Goal: Information Seeking & Learning: Learn about a topic

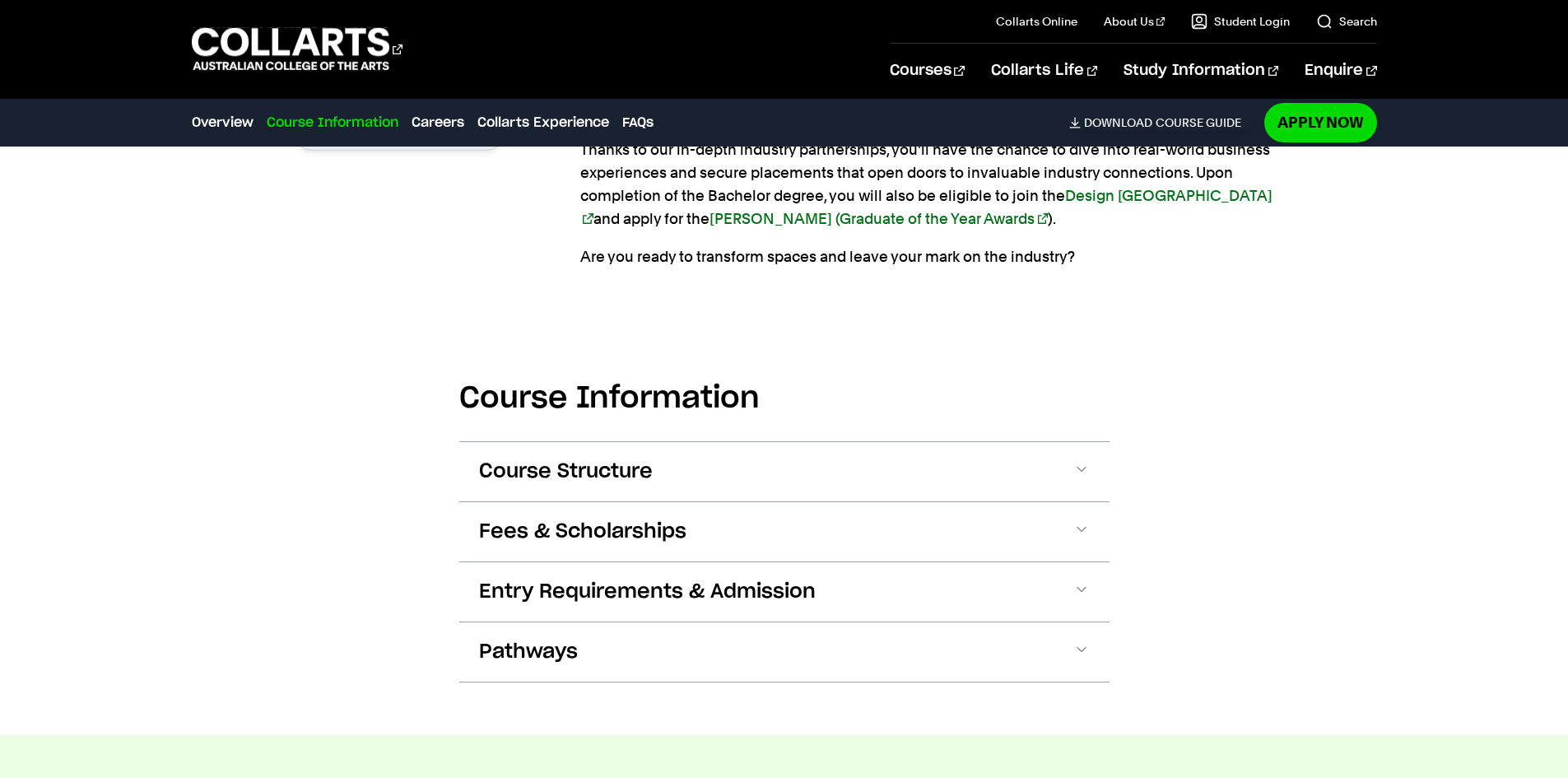
scroll to position [1647, 0]
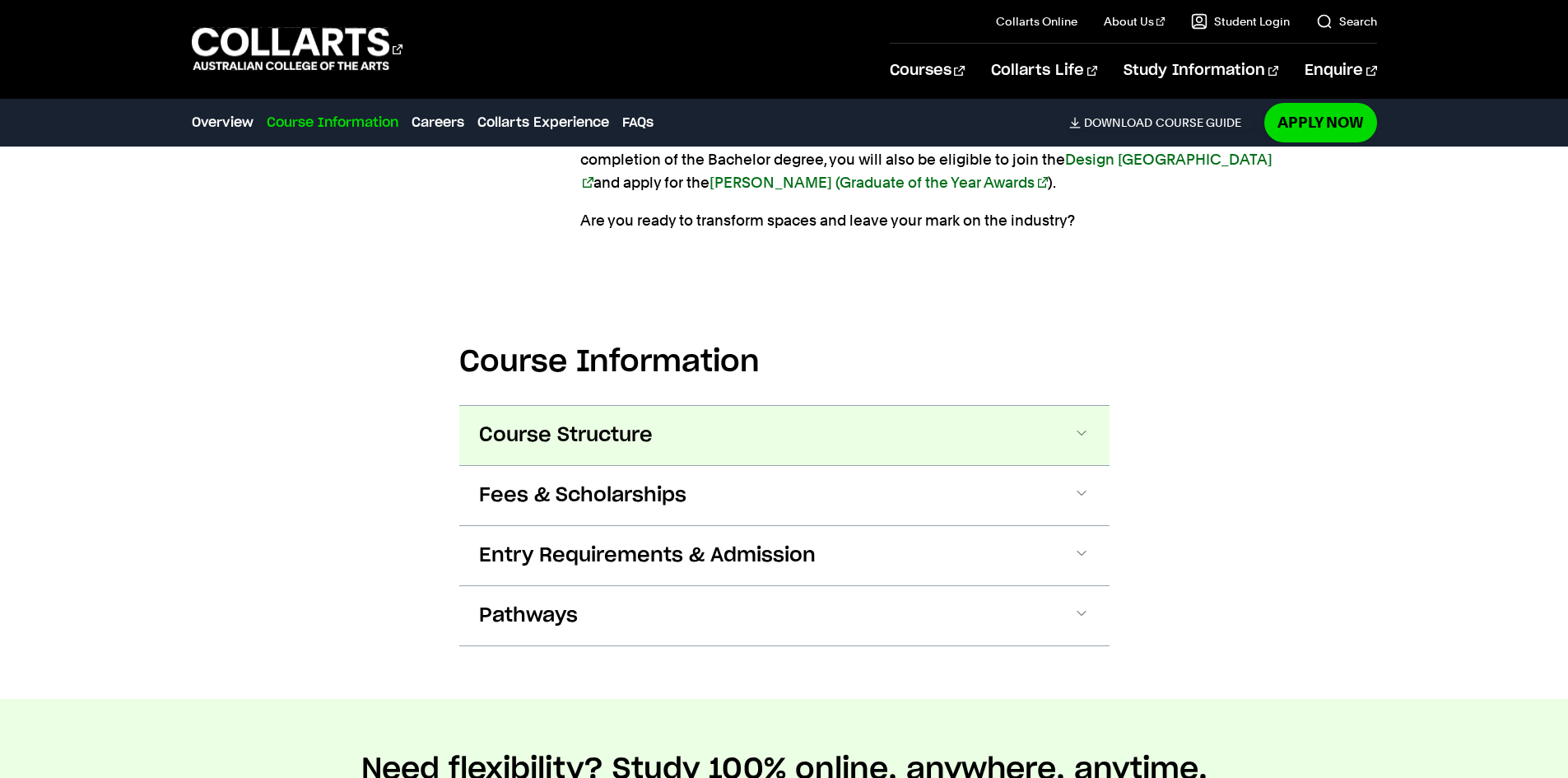
click at [518, 438] on span "Course Structure" at bounding box center [566, 435] width 174 height 27
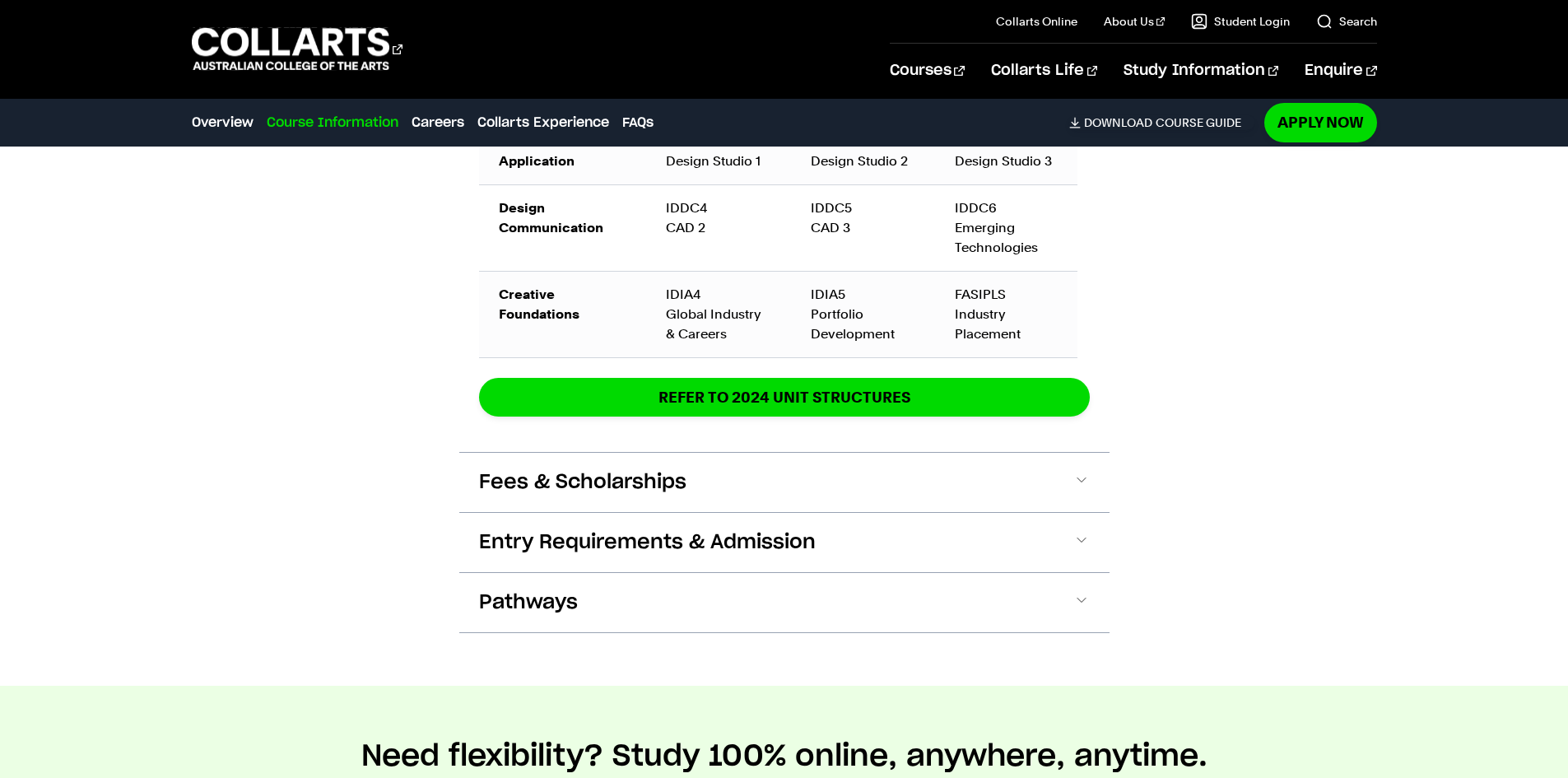
scroll to position [2729, 0]
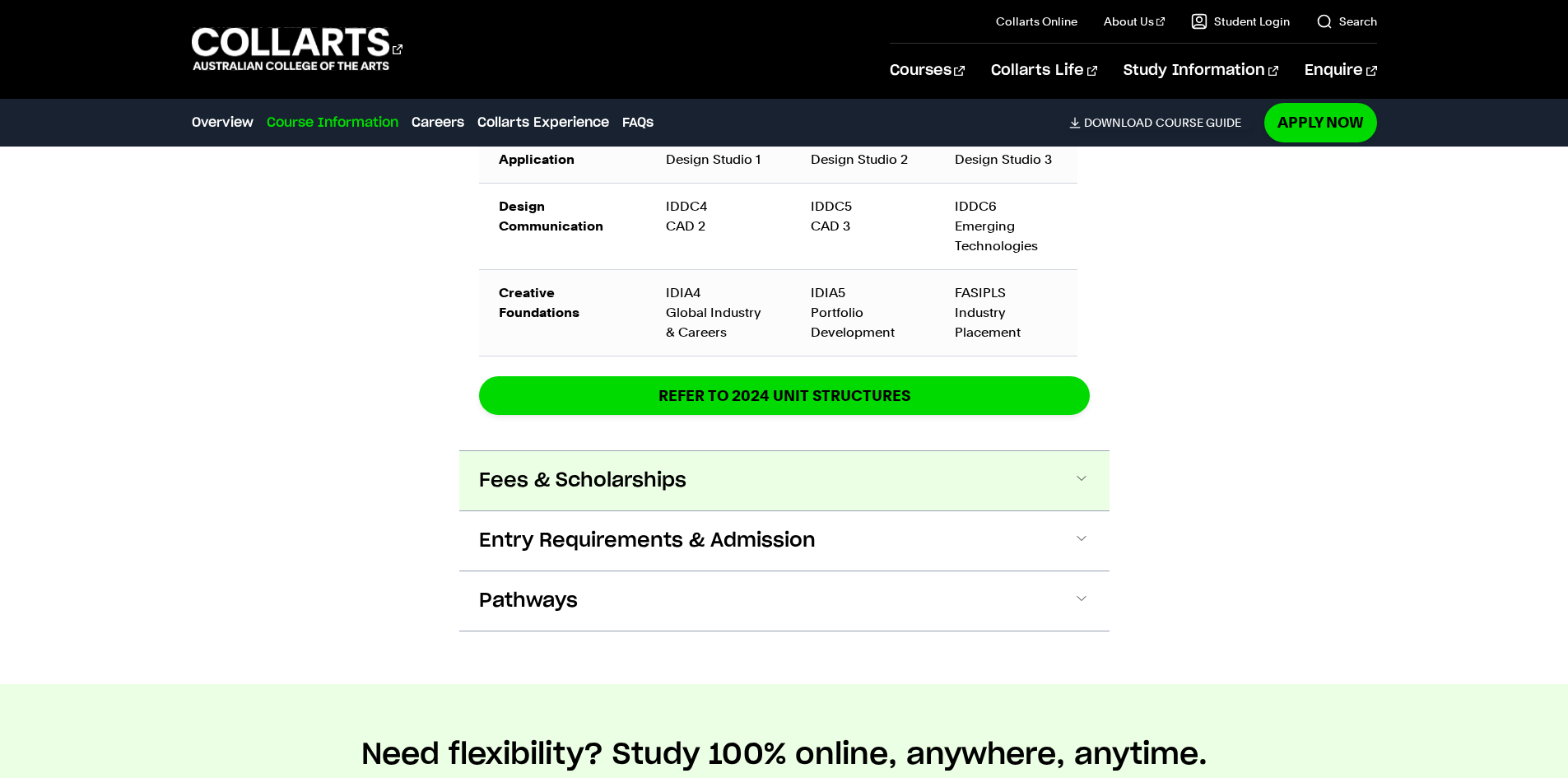
click at [652, 496] on button "Fees & Scholarships" at bounding box center [784, 481] width 650 height 59
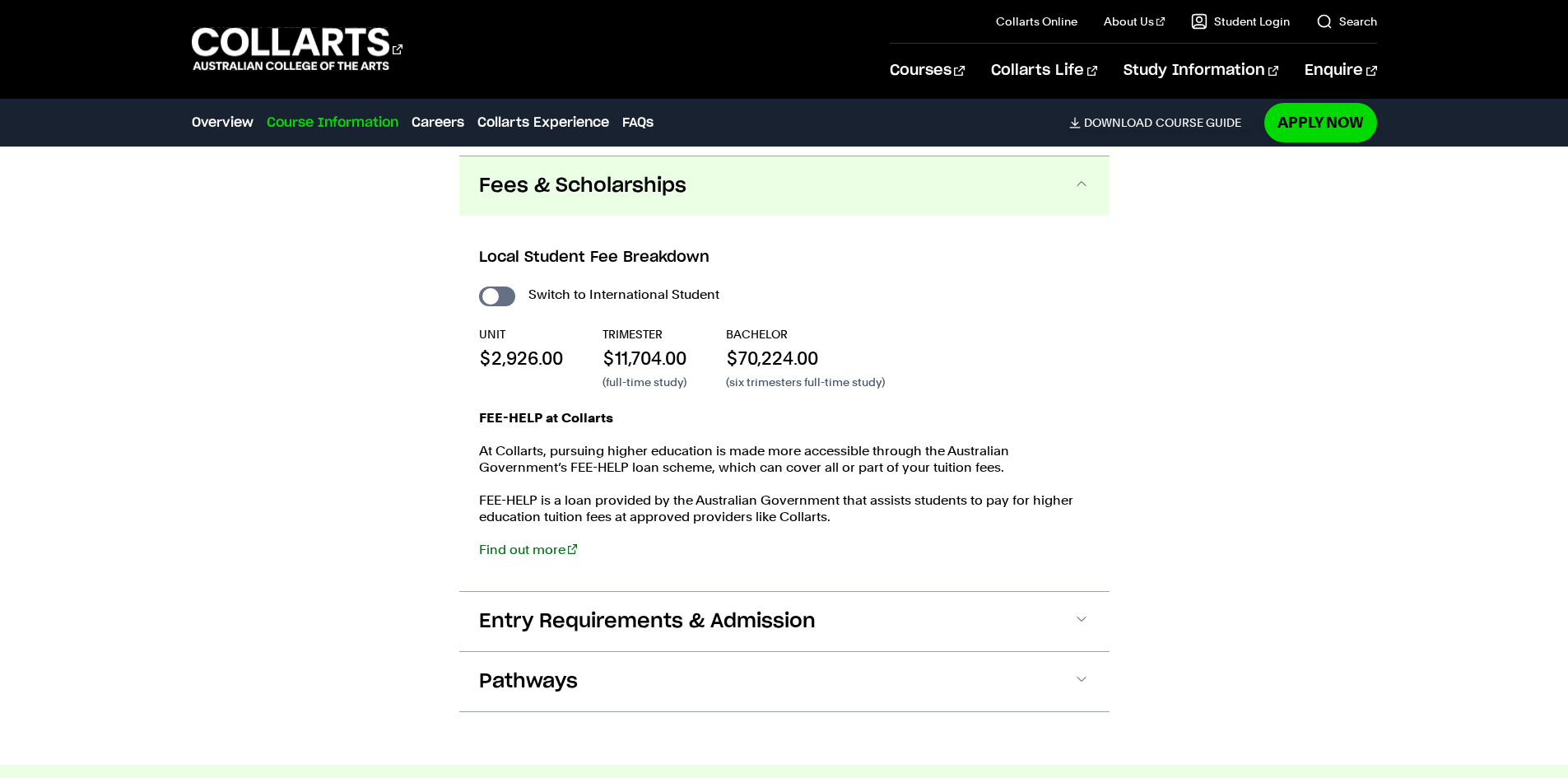
scroll to position [3032, 0]
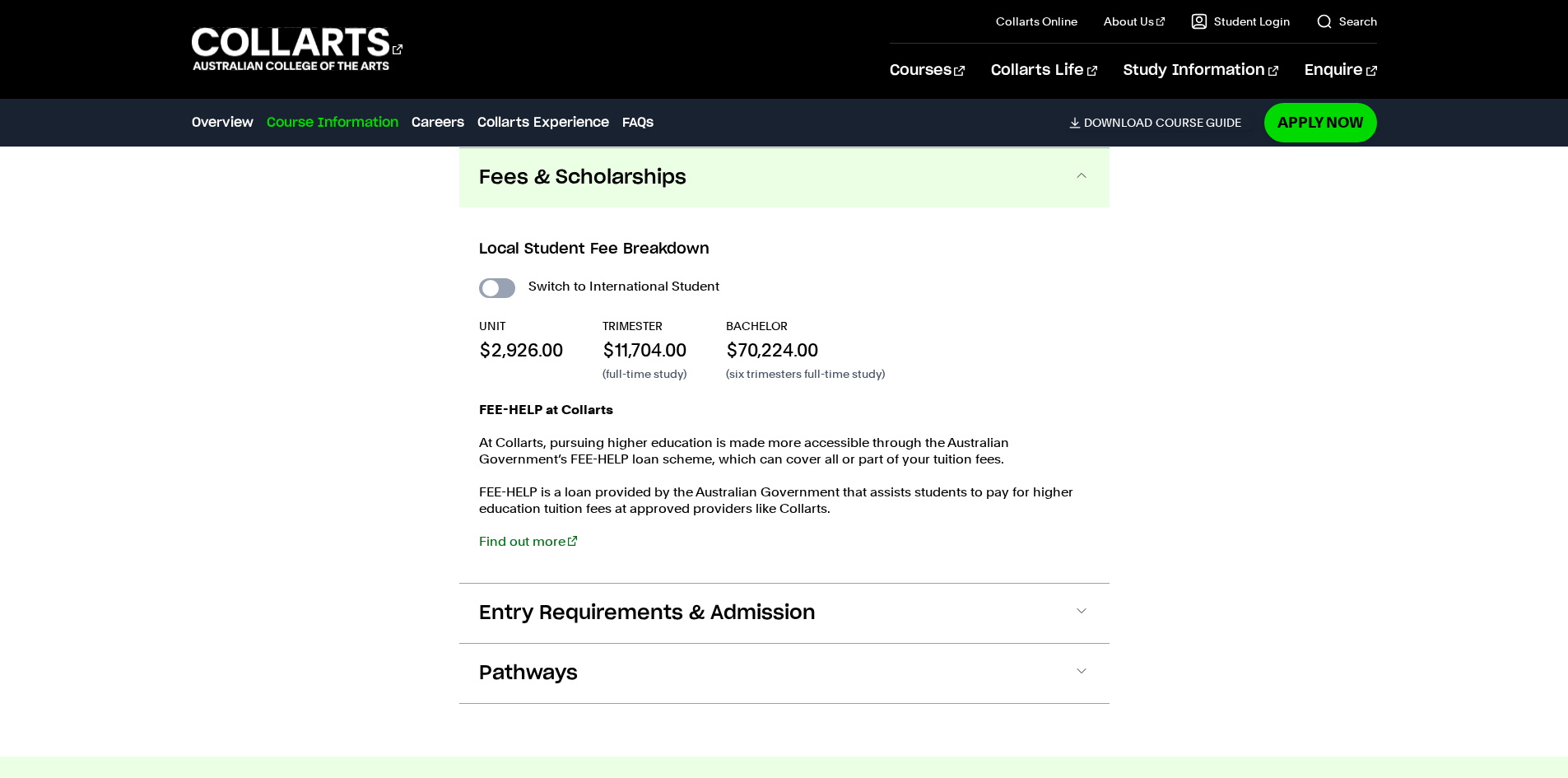
click at [497, 287] on input "International Student" at bounding box center [497, 288] width 36 height 20
checkbox input "true"
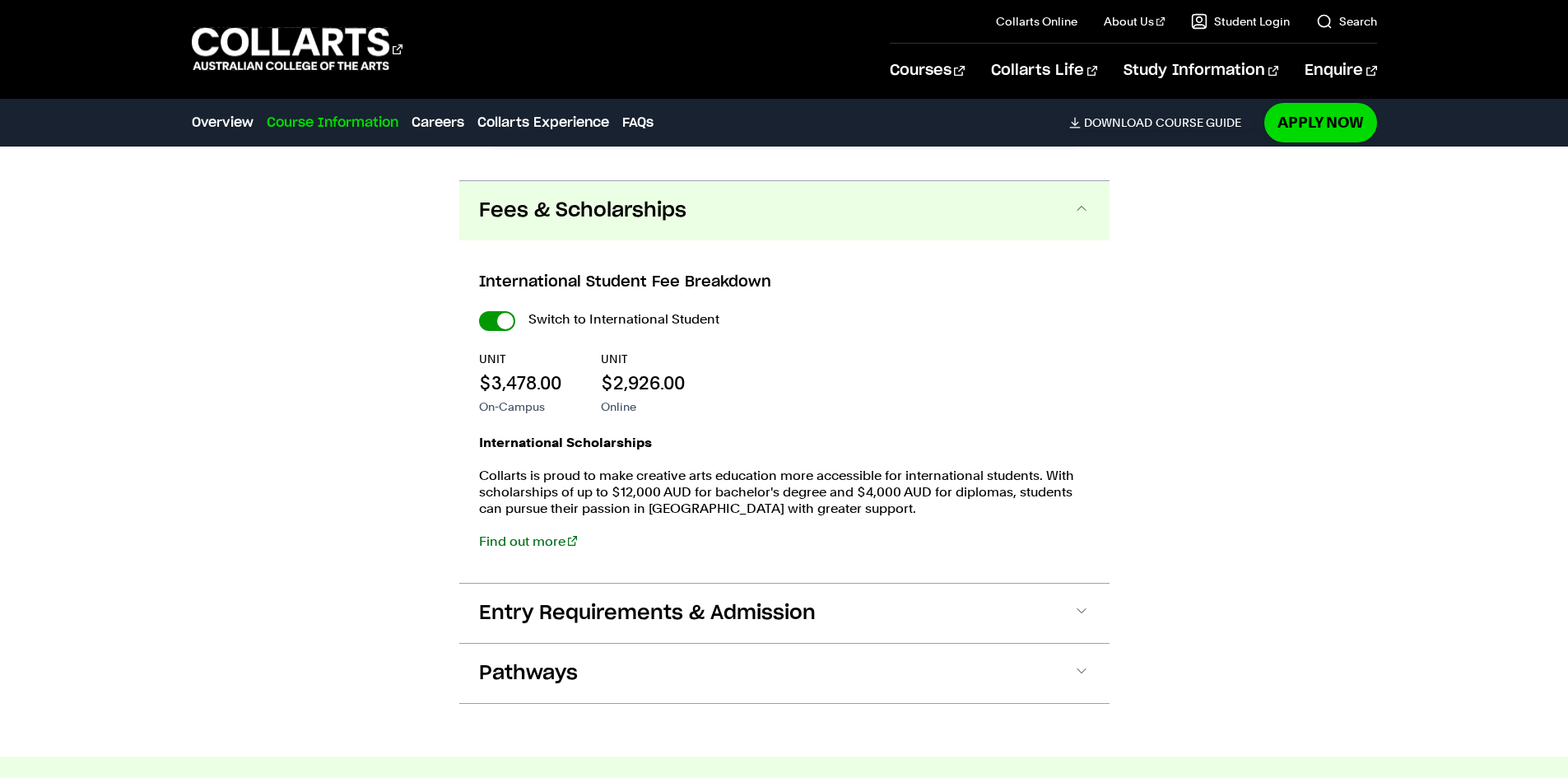
click at [498, 321] on input "International Student" at bounding box center [497, 321] width 36 height 20
checkbox input "false"
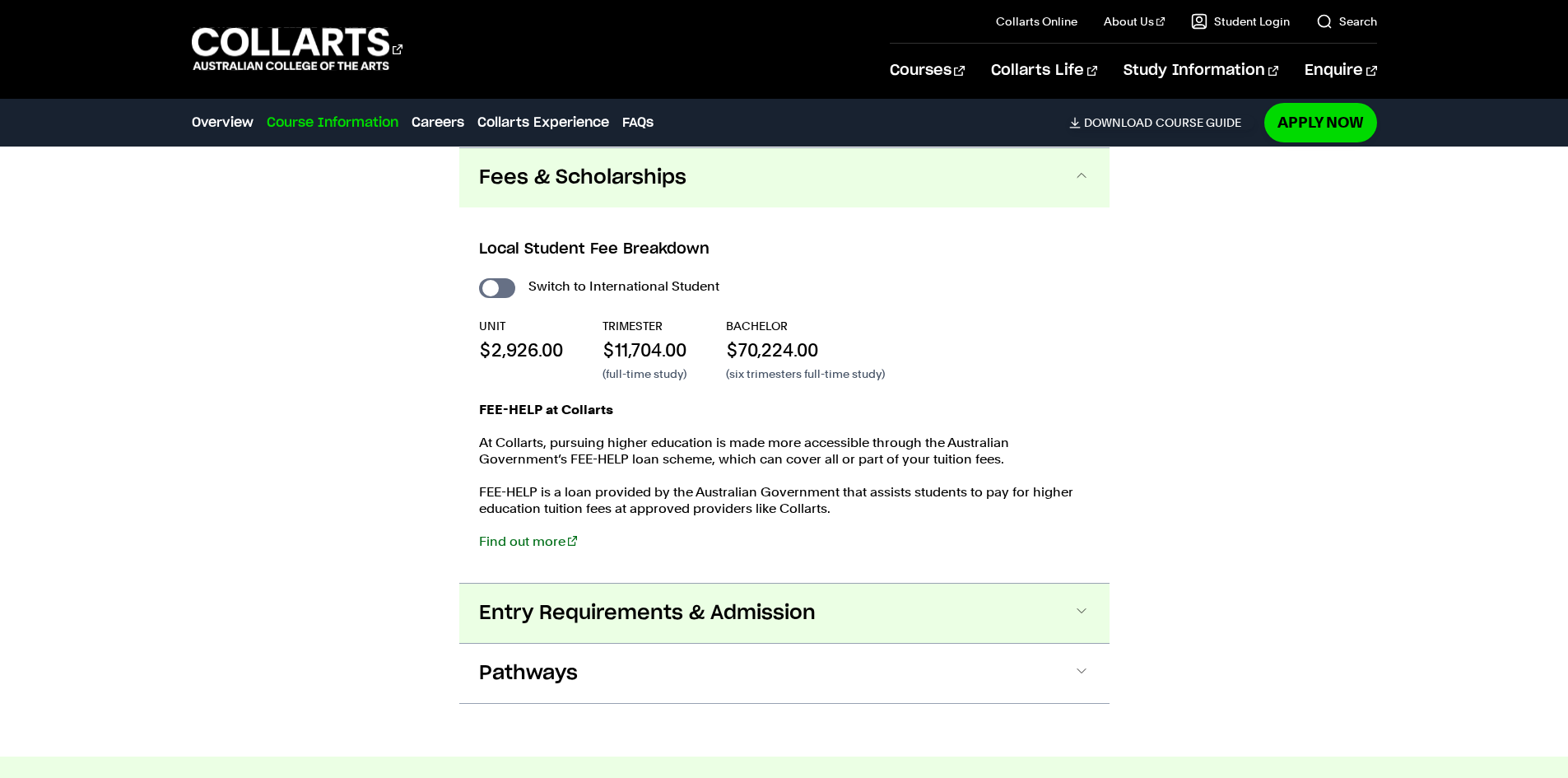
click at [598, 623] on span "Entry Requirements & Admission" at bounding box center [647, 613] width 337 height 27
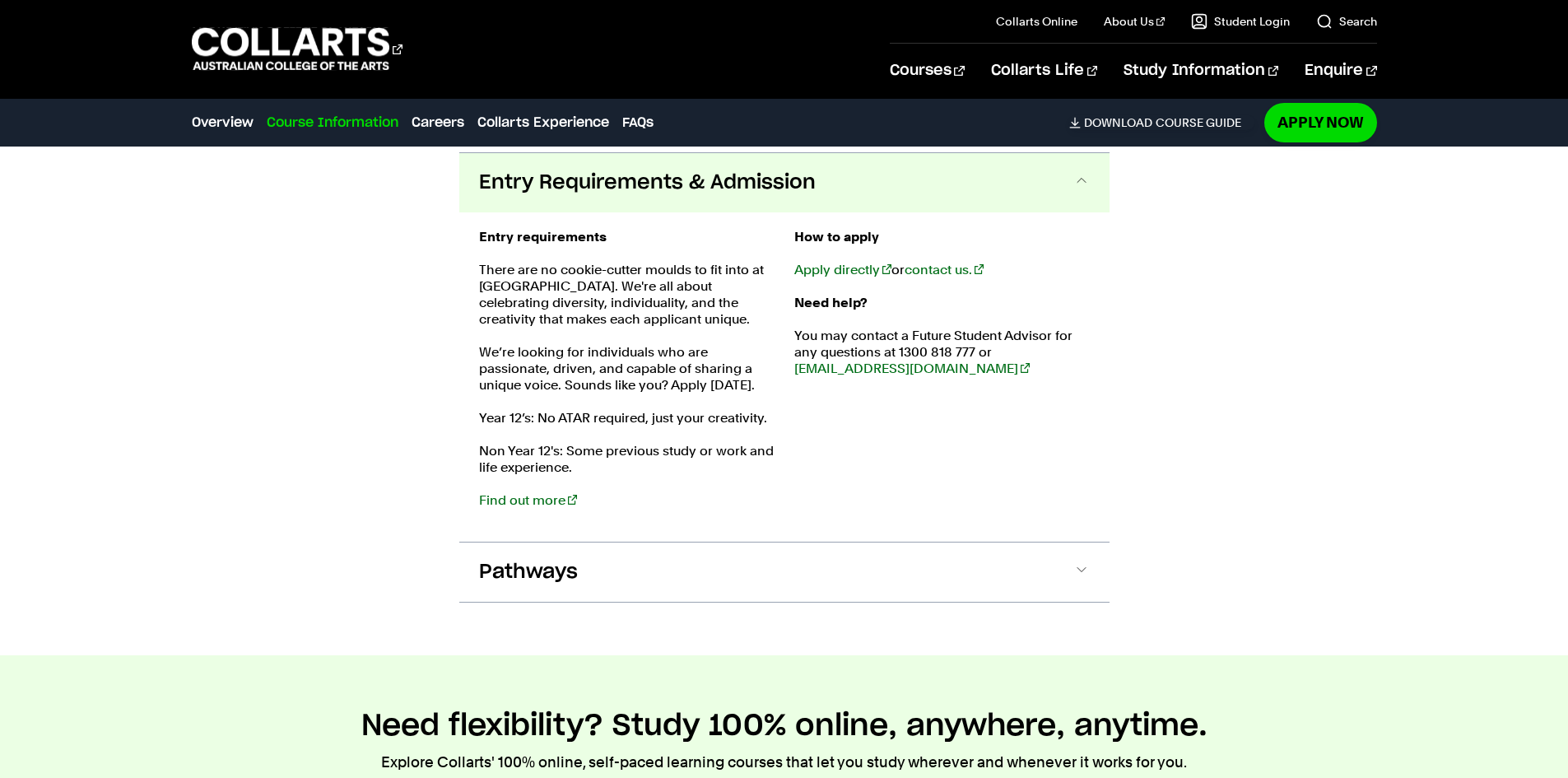
scroll to position [3468, 0]
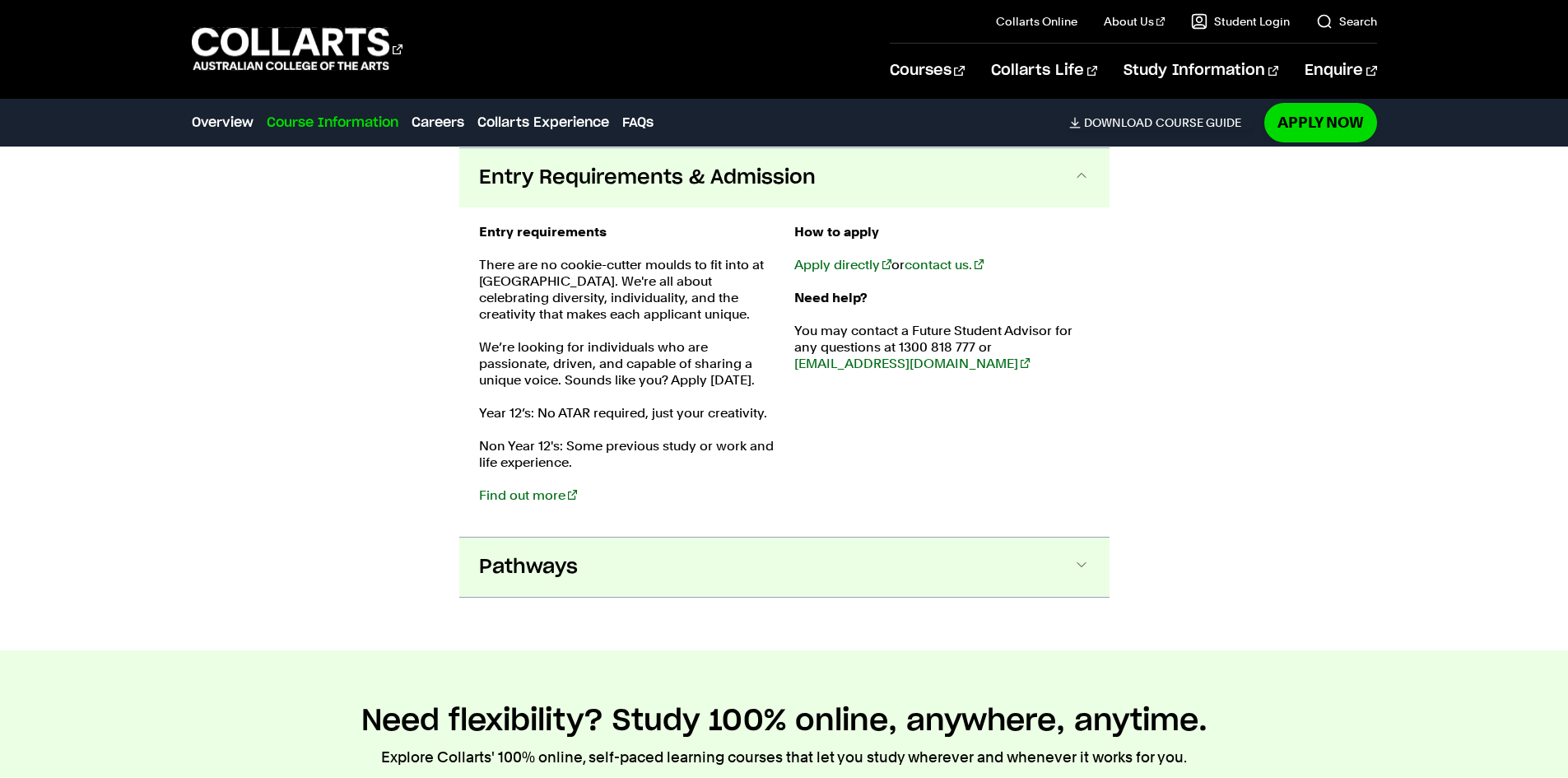
click at [495, 565] on span "Pathways" at bounding box center [528, 567] width 99 height 27
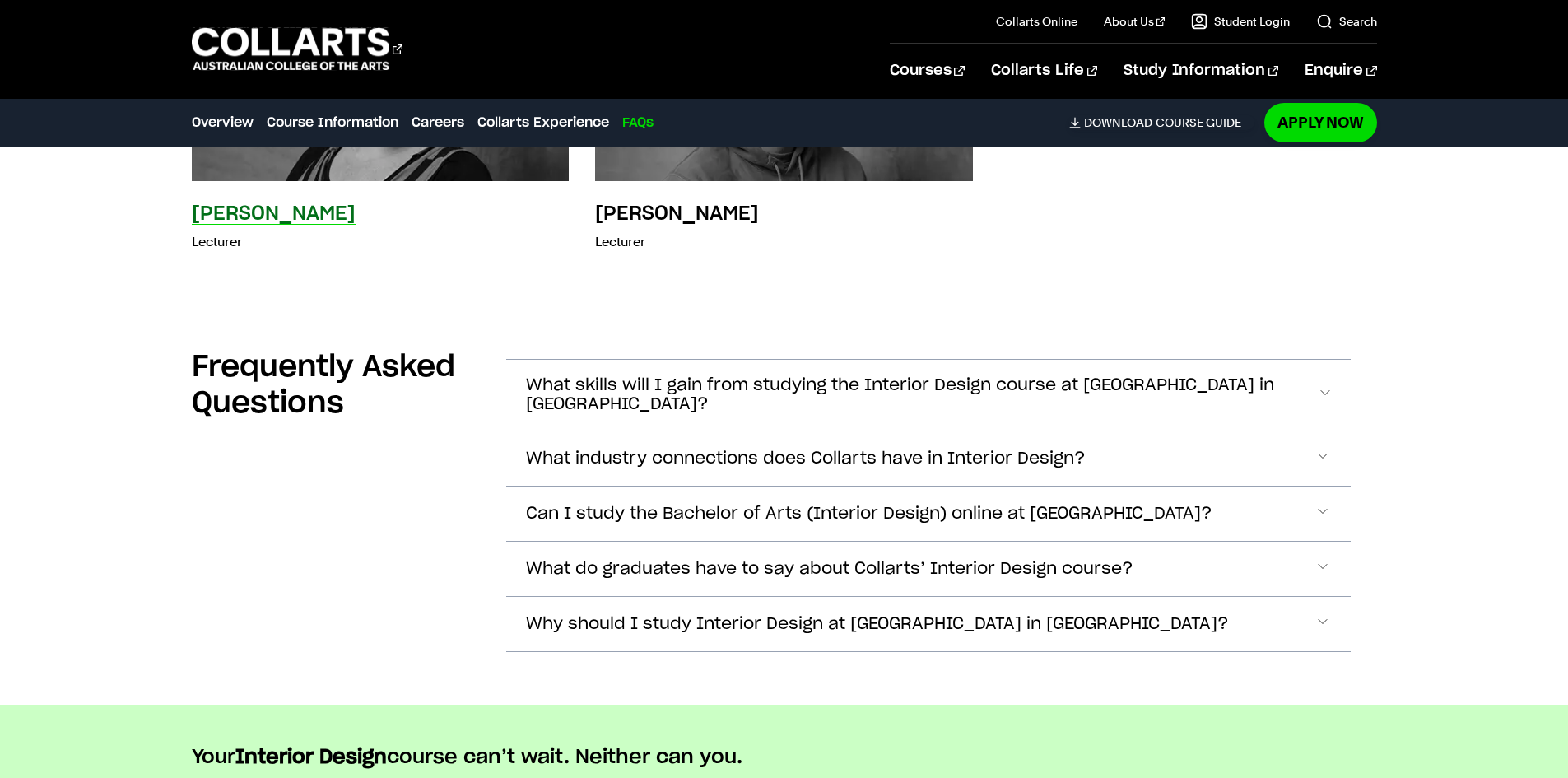
scroll to position [7976, 0]
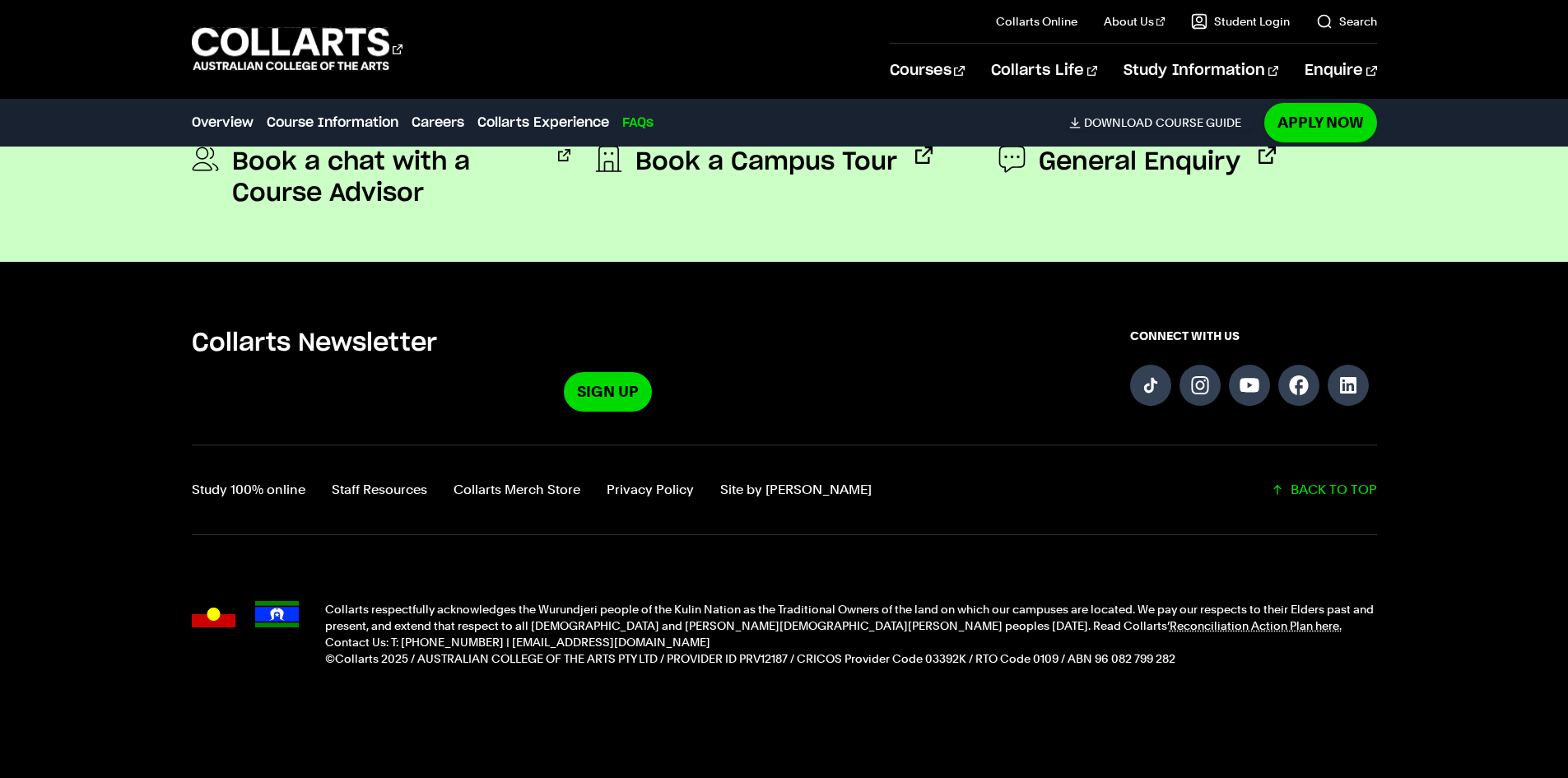
drag, startPoint x: 427, startPoint y: 613, endPoint x: 423, endPoint y: 601, distance: 12.6
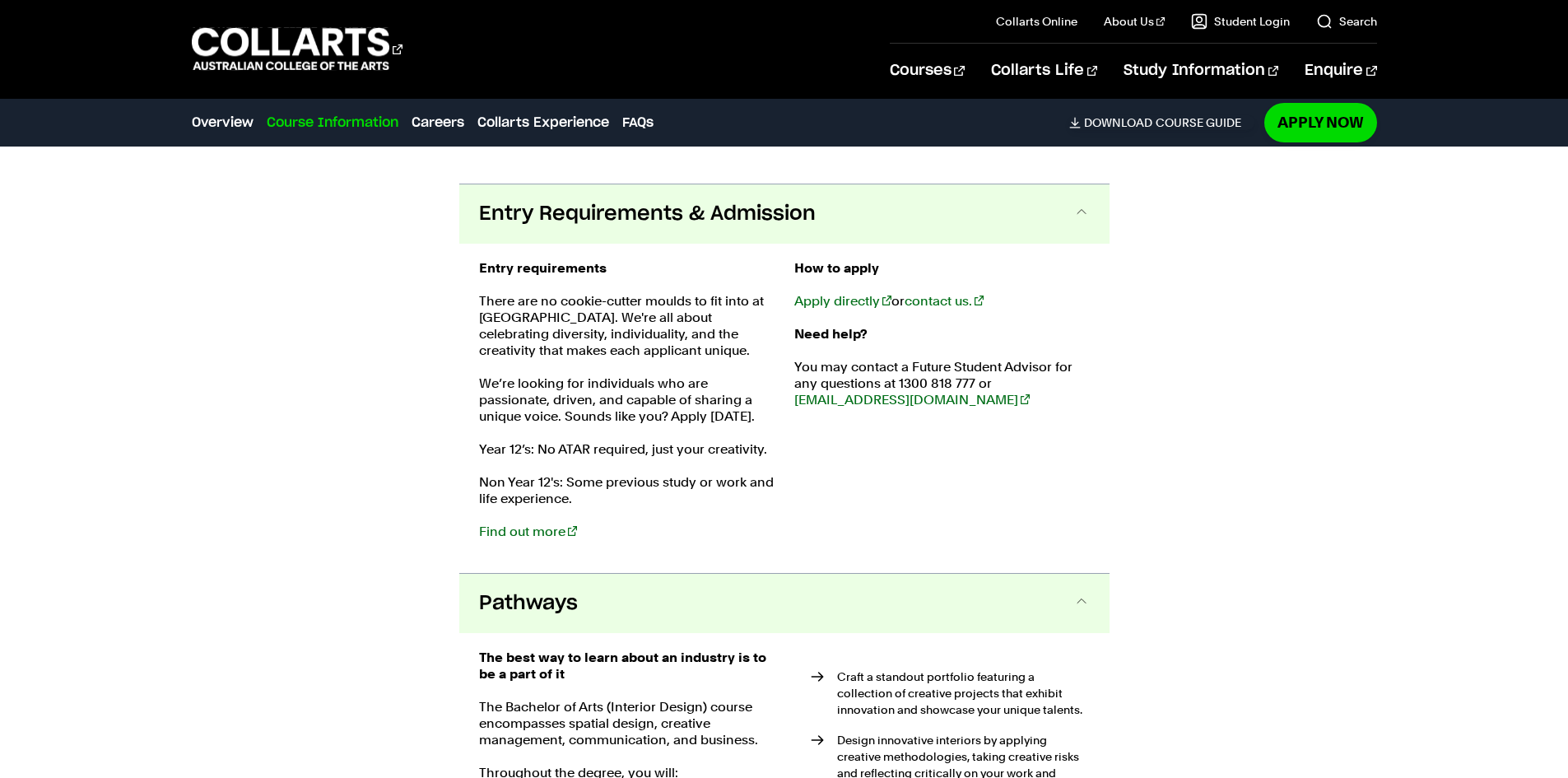
drag, startPoint x: 423, startPoint y: 601, endPoint x: 386, endPoint y: 606, distance: 37.3
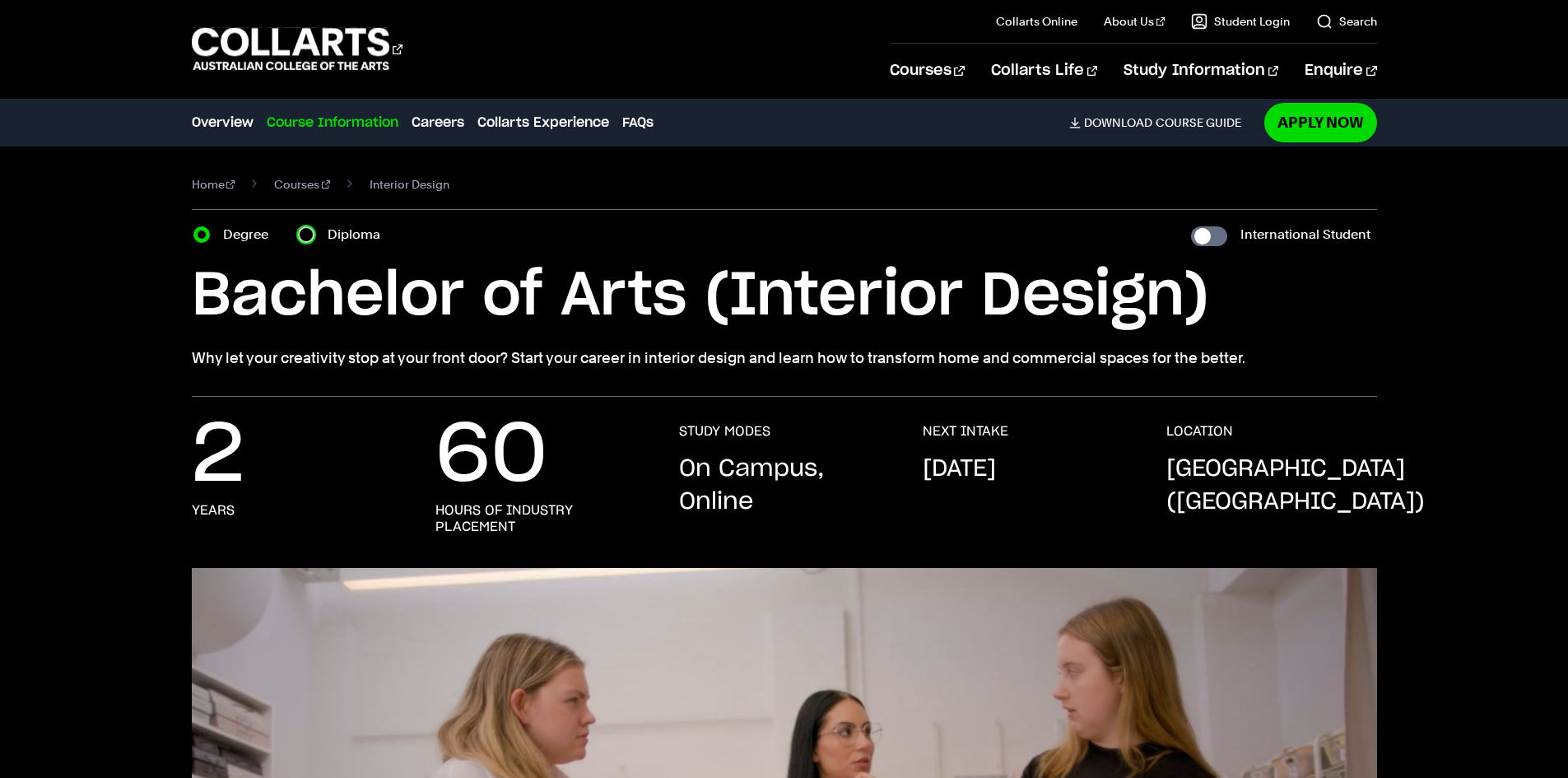
click at [302, 240] on input "Diploma" at bounding box center [306, 234] width 16 height 16
radio input "true"
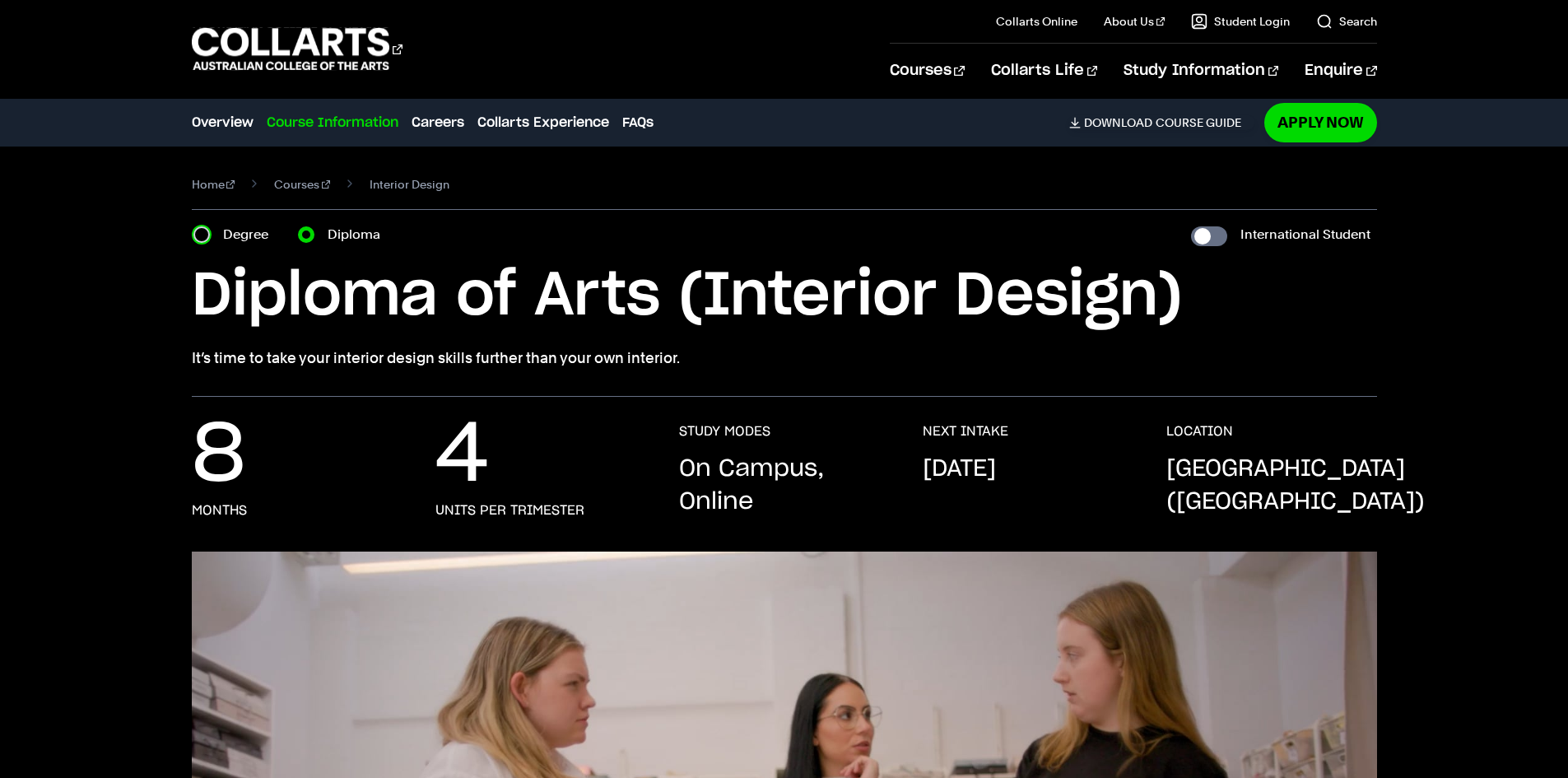
click at [205, 230] on input "Degree" at bounding box center [201, 234] width 16 height 16
radio input "true"
